Goal: Find specific page/section: Find specific page/section

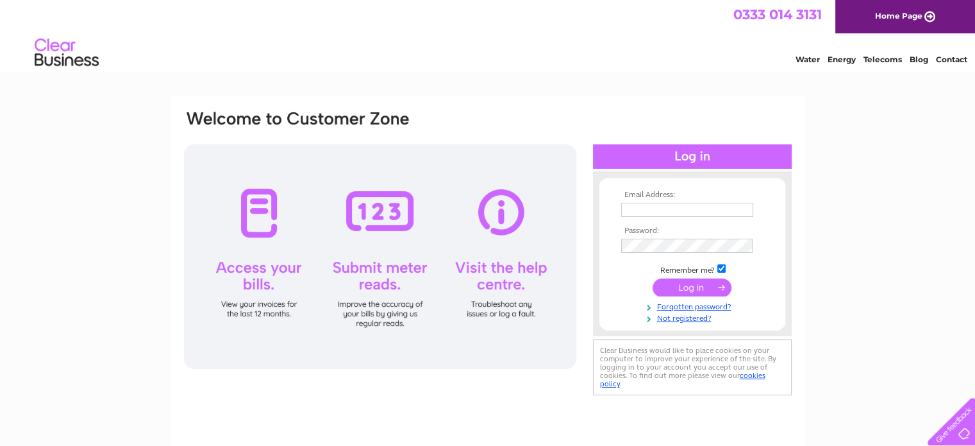
type input "craignetherty53@yahoo.com"
click at [691, 280] on input "submit" at bounding box center [692, 287] width 79 height 18
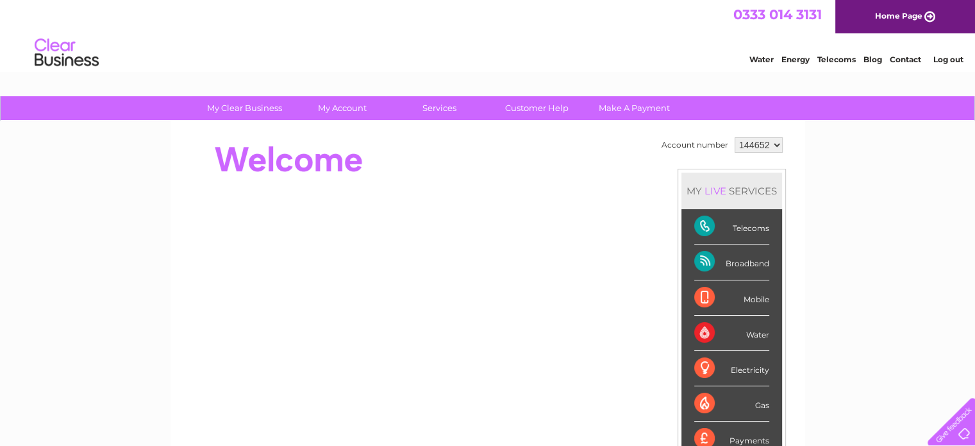
scroll to position [64, 0]
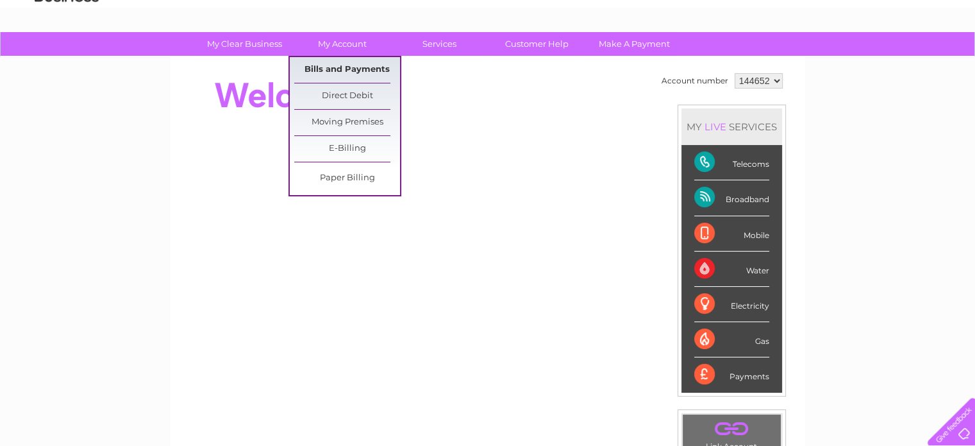
click at [337, 71] on link "Bills and Payments" at bounding box center [347, 70] width 106 height 26
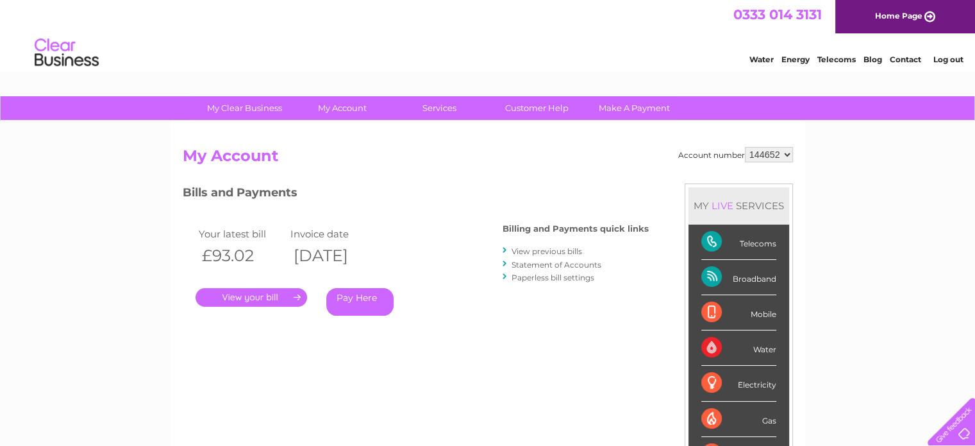
click at [267, 297] on link "." at bounding box center [252, 297] width 112 height 19
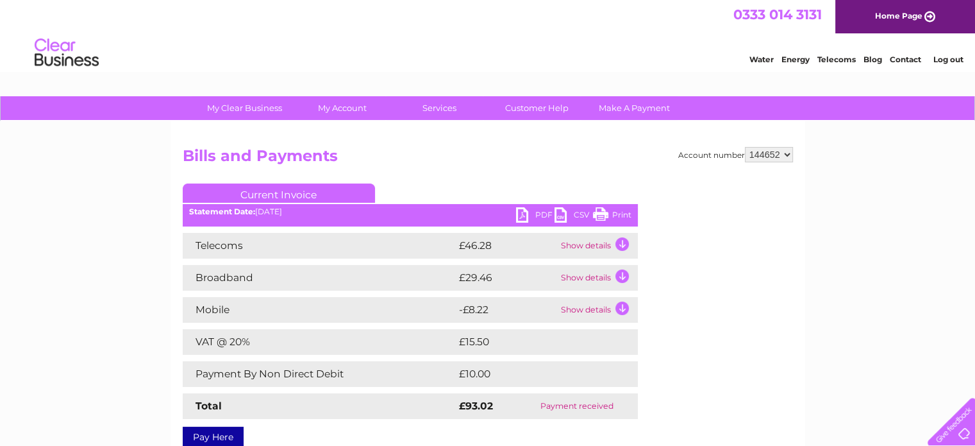
click at [622, 242] on td "Show details" at bounding box center [598, 246] width 80 height 26
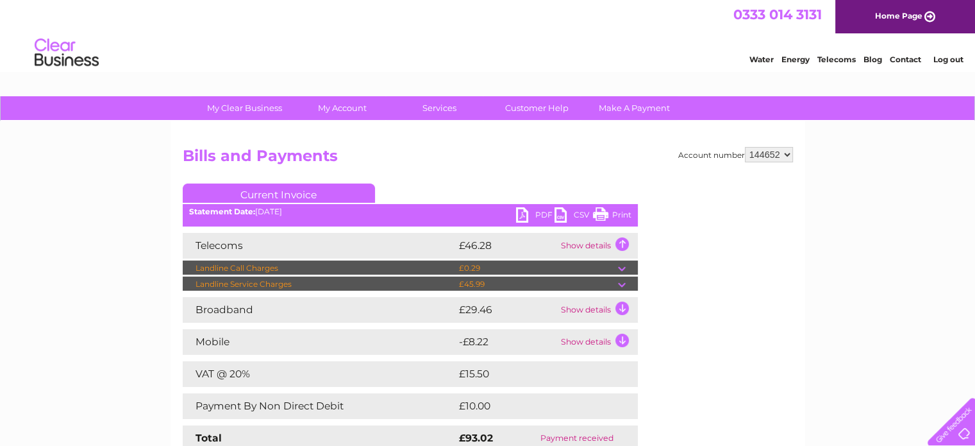
click at [622, 284] on td at bounding box center [628, 283] width 20 height 15
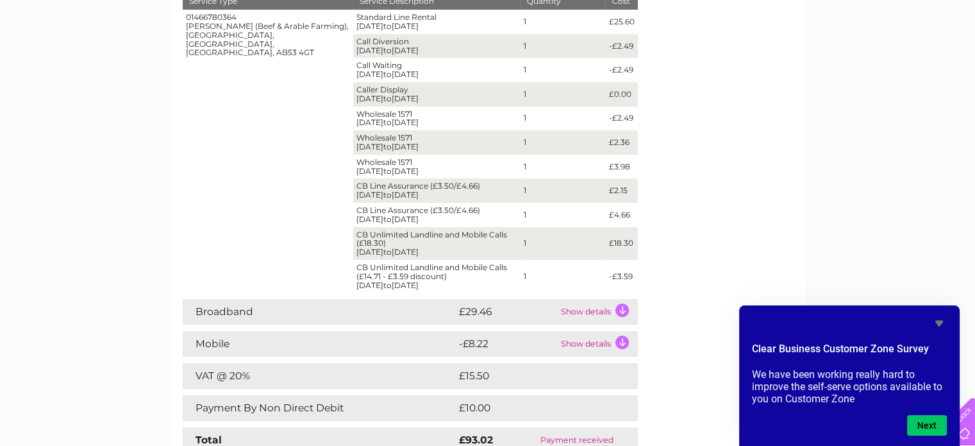
scroll to position [321, 0]
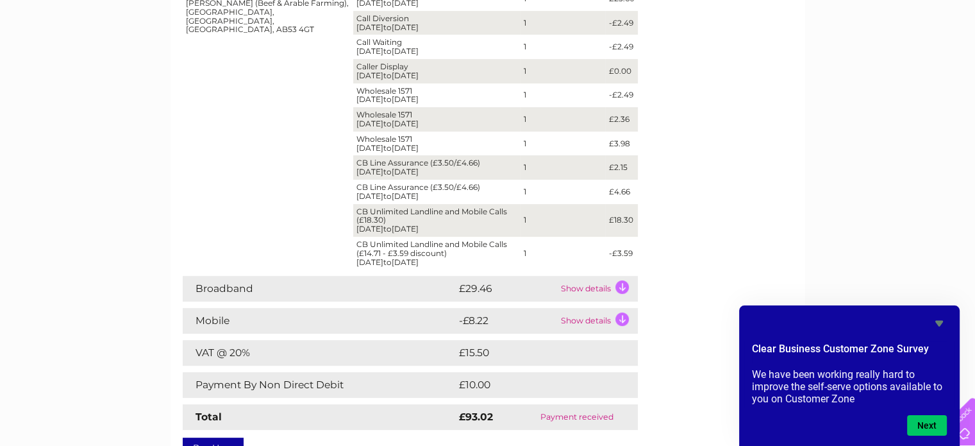
click at [617, 289] on td "Show details" at bounding box center [598, 289] width 80 height 26
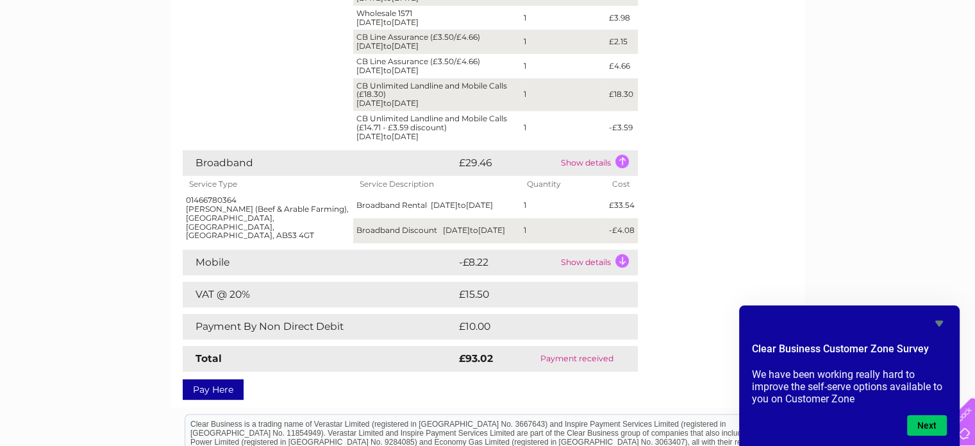
scroll to position [449, 0]
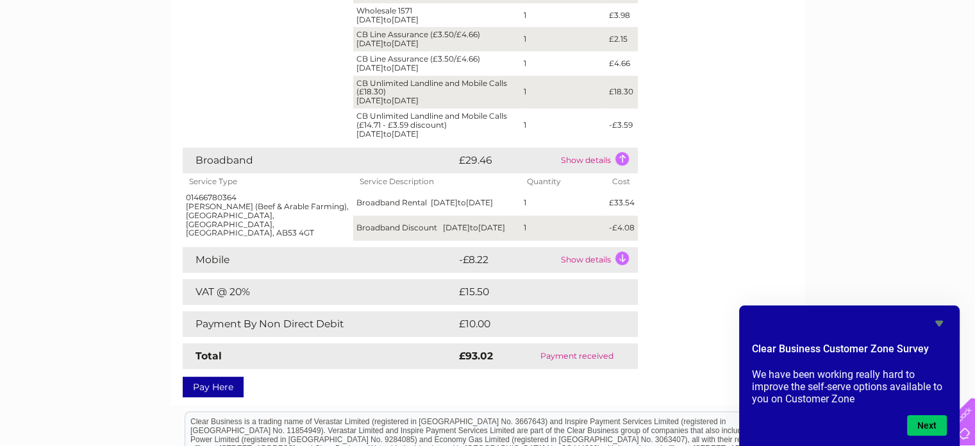
click at [619, 256] on td "Show details" at bounding box center [598, 260] width 80 height 26
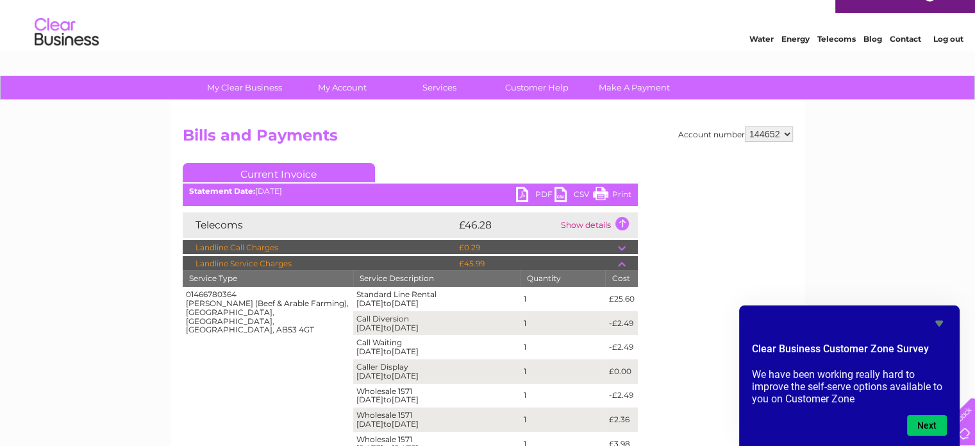
scroll to position [0, 0]
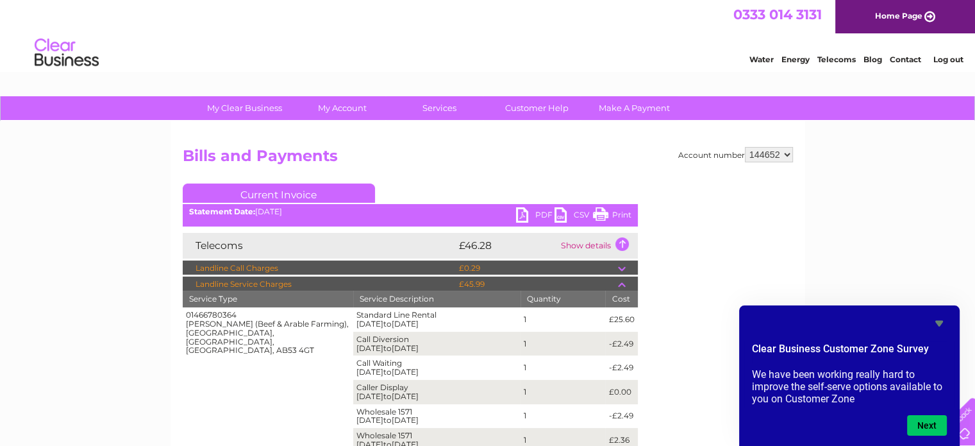
click at [934, 325] on icon "Hide survey" at bounding box center [938, 322] width 15 height 15
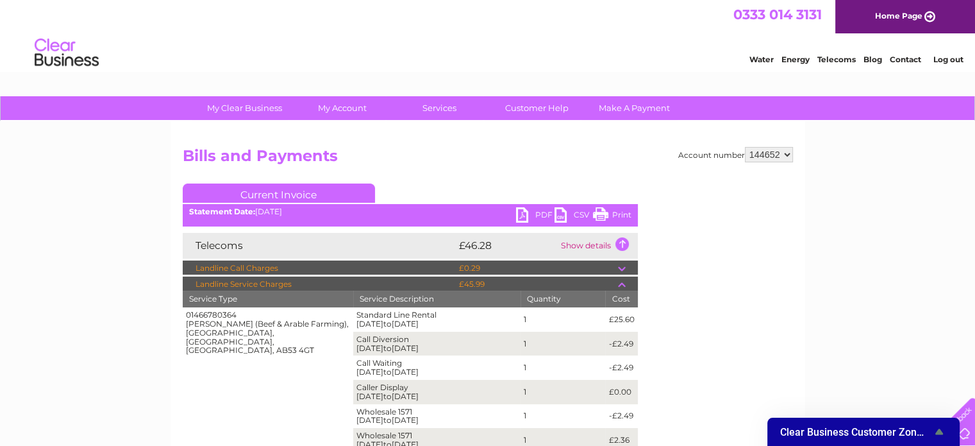
click at [914, 55] on link "Contact" at bounding box center [905, 59] width 31 height 10
